Goal: Information Seeking & Learning: Learn about a topic

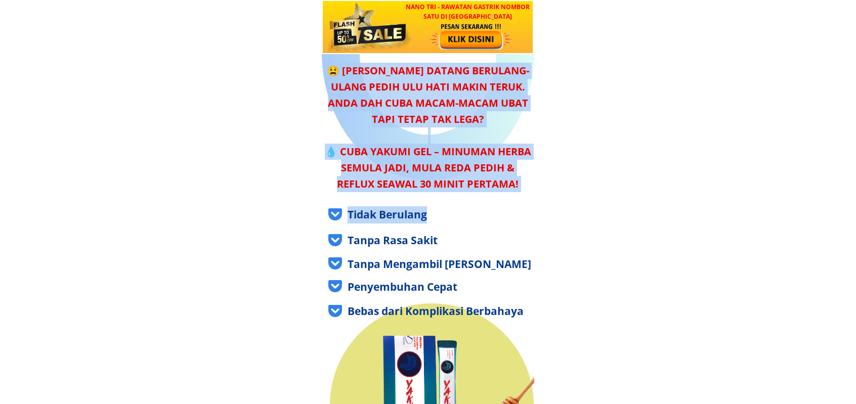
drag, startPoint x: 330, startPoint y: 68, endPoint x: 508, endPoint y: 212, distance: 228.5
click at [508, 212] on div "😫 [PERSON_NAME] datang berulang-ulang pedih ulu hati makin teruk. Anda dah cuba…" at bounding box center [432, 335] width 222 height 566
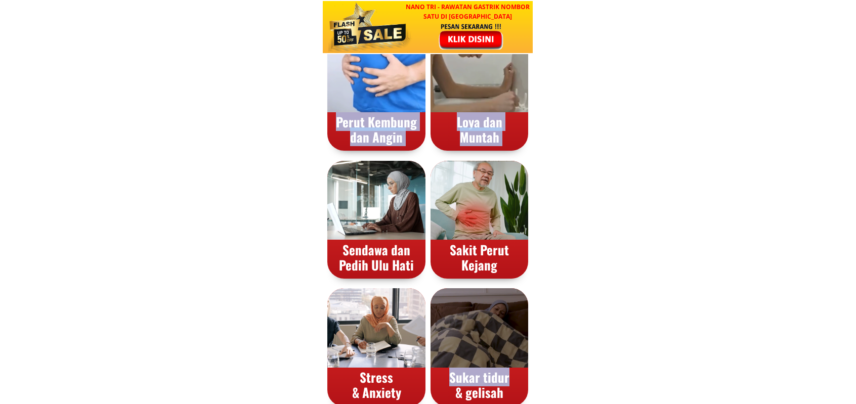
scroll to position [962, 0]
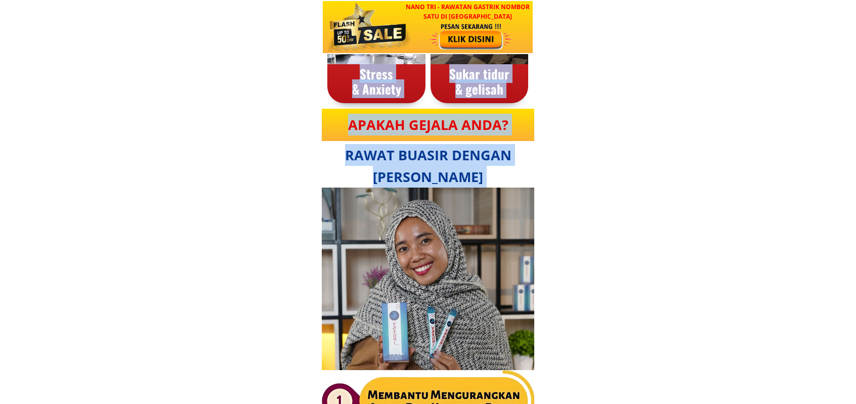
drag, startPoint x: 346, startPoint y: 70, endPoint x: 517, endPoint y: 221, distance: 228.1
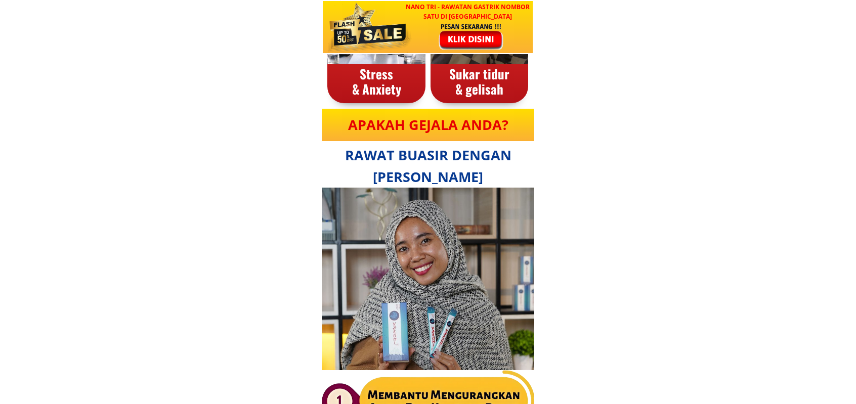
drag, startPoint x: 632, startPoint y: 263, endPoint x: 633, endPoint y: 268, distance: 5.8
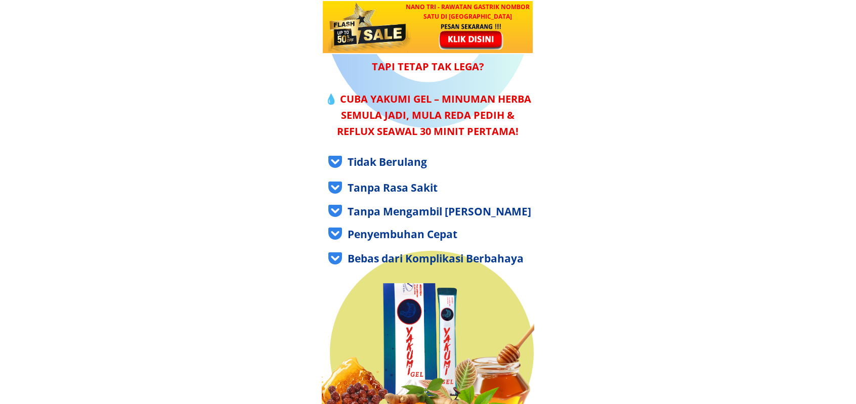
scroll to position [0, 0]
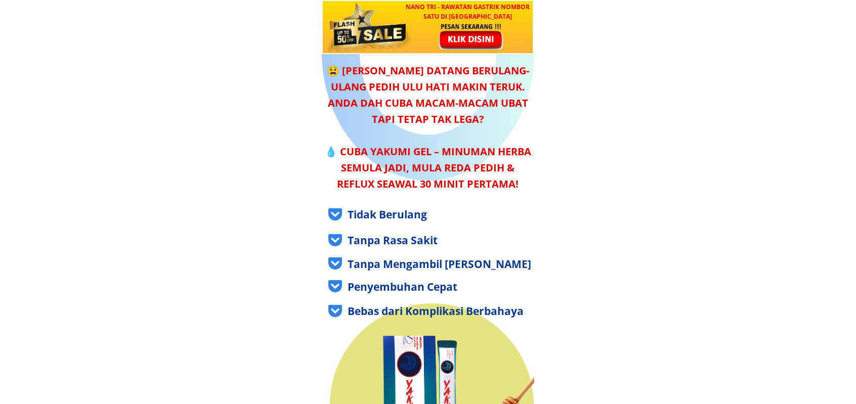
drag, startPoint x: 346, startPoint y: 71, endPoint x: 513, endPoint y: 199, distance: 210.5
click at [513, 199] on div "😫 [PERSON_NAME] datang berulang-ulang pedih ulu hati makin teruk. Anda dah cuba…" at bounding box center [432, 335] width 222 height 566
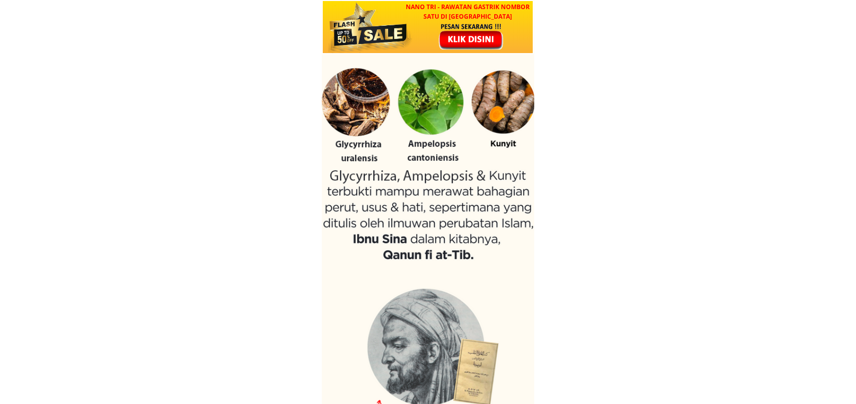
scroll to position [2177, 0]
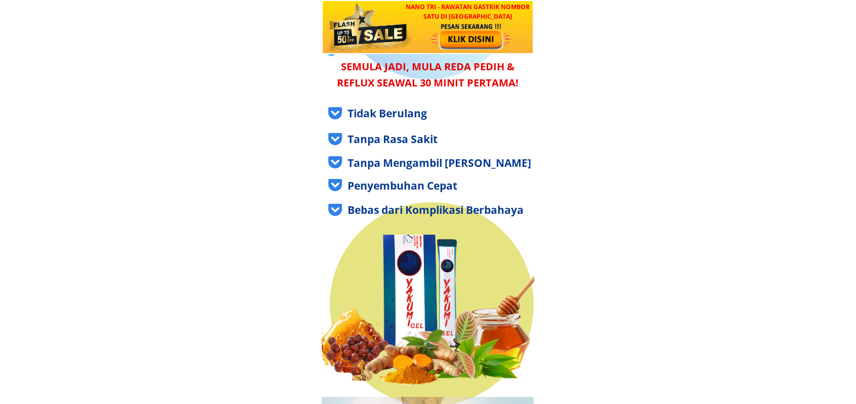
scroll to position [0, 0]
